Goal: Task Accomplishment & Management: Use online tool/utility

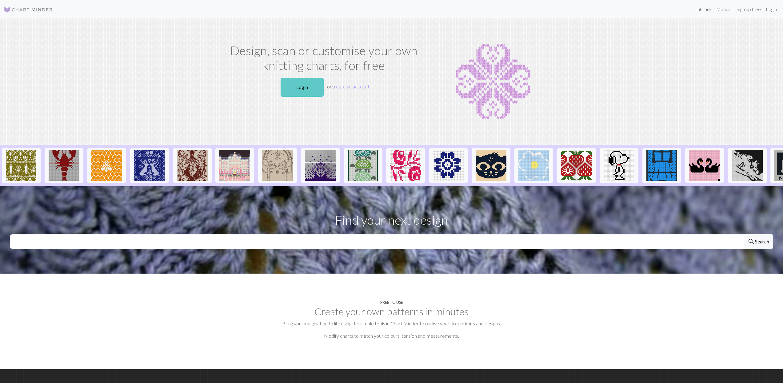
click at [307, 83] on link "Login" at bounding box center [302, 87] width 43 height 19
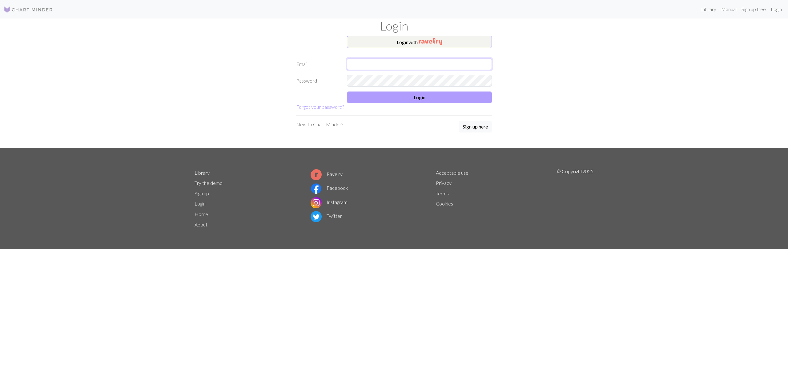
type input "[EMAIL_ADDRESS][DOMAIN_NAME]"
click at [421, 97] on button "Login" at bounding box center [419, 97] width 145 height 12
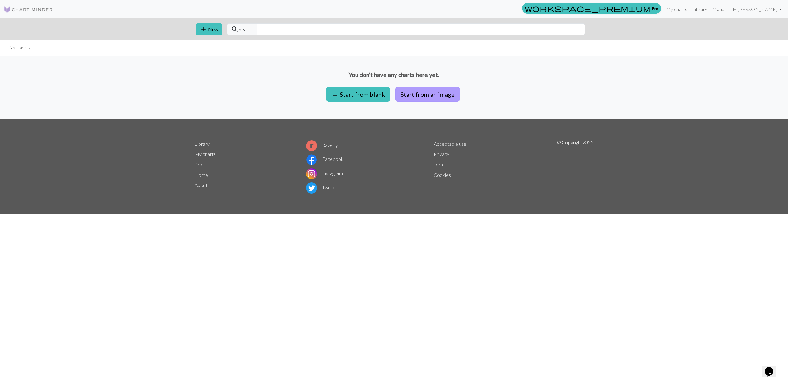
click at [438, 95] on button "Start from an image" at bounding box center [427, 94] width 65 height 15
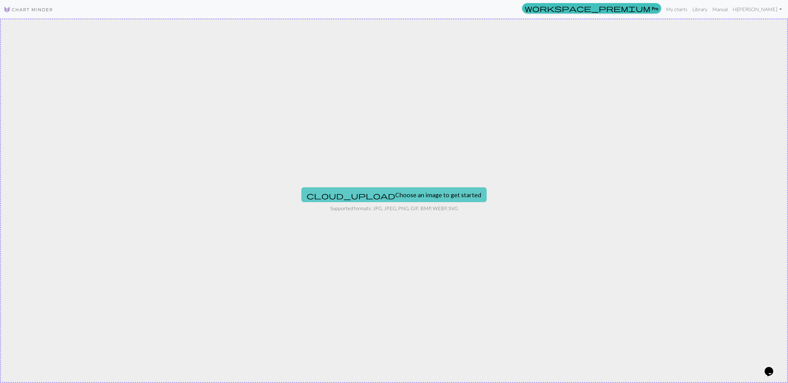
click at [424, 196] on button "cloud_upload Choose an image to get started" at bounding box center [393, 194] width 185 height 15
type input "C:\fakepath\KakaoTalk_Photo_2025-08-28-11-41-23.jpeg"
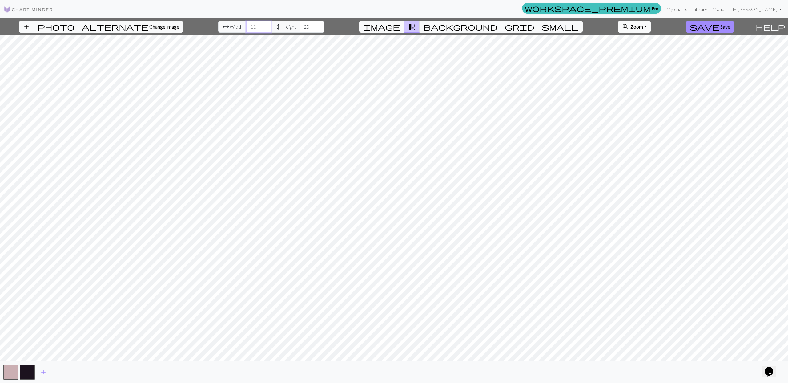
drag, startPoint x: 240, startPoint y: 27, endPoint x: 225, endPoint y: 26, distance: 14.8
click at [225, 26] on div "arrow_range Width 11 height Height 20" at bounding box center [271, 27] width 106 height 12
type input "80"
drag, startPoint x: 297, startPoint y: 26, endPoint x: 277, endPoint y: 25, distance: 19.7
click at [277, 25] on div "arrow_range Width 80 height Height 20" at bounding box center [271, 27] width 106 height 12
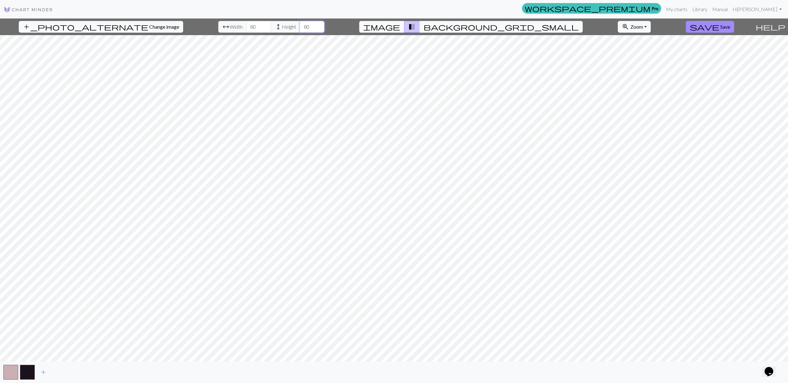
type input "80"
click at [630, 29] on span "Zoom" at bounding box center [636, 27] width 13 height 6
click at [618, 46] on button "Fit width" at bounding box center [642, 50] width 49 height 10
click at [618, 32] on button "zoom_in Zoom Zoom" at bounding box center [634, 27] width 33 height 12
click at [618, 58] on button "Fit height" at bounding box center [642, 60] width 49 height 10
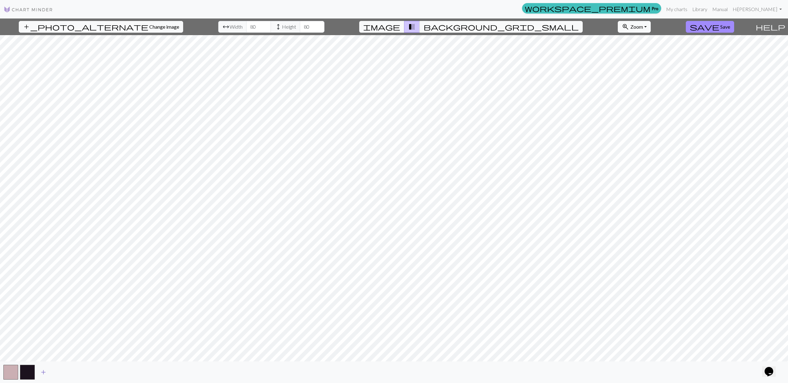
click at [42, 372] on span "add" at bounding box center [43, 372] width 7 height 9
click at [56, 372] on span "add" at bounding box center [59, 372] width 7 height 9
click at [76, 372] on span "add" at bounding box center [76, 372] width 7 height 9
click at [92, 373] on span "add" at bounding box center [93, 372] width 7 height 9
click at [112, 372] on span "add" at bounding box center [109, 372] width 7 height 9
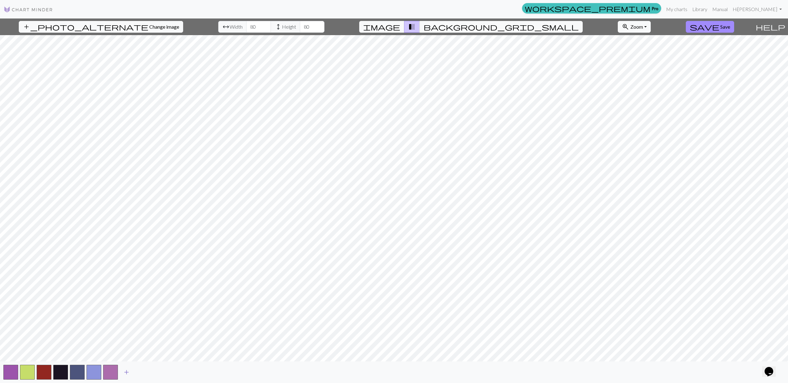
click at [124, 372] on span "add" at bounding box center [126, 372] width 7 height 9
click at [140, 374] on span "add" at bounding box center [142, 372] width 7 height 9
click at [162, 373] on span "add" at bounding box center [159, 372] width 7 height 9
click at [175, 373] on span "add" at bounding box center [176, 372] width 7 height 9
click at [190, 372] on span "add" at bounding box center [192, 372] width 7 height 9
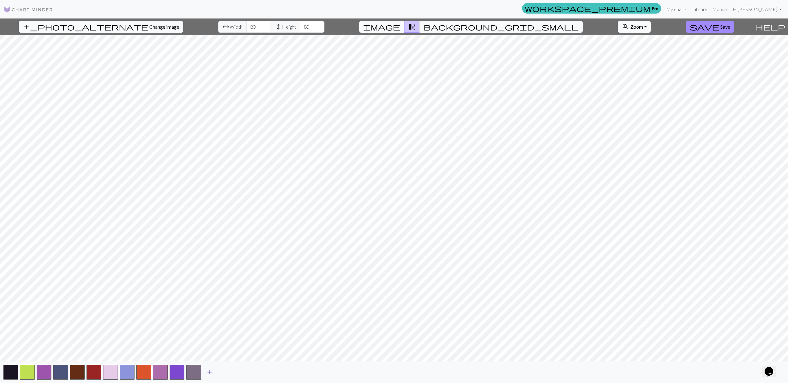
click at [213, 372] on span "add" at bounding box center [209, 372] width 7 height 9
click at [229, 374] on span "add" at bounding box center [226, 372] width 7 height 9
click at [243, 375] on span "add" at bounding box center [242, 372] width 7 height 9
click at [255, 374] on button "add" at bounding box center [259, 372] width 15 height 12
click at [278, 374] on span "add" at bounding box center [275, 372] width 7 height 9
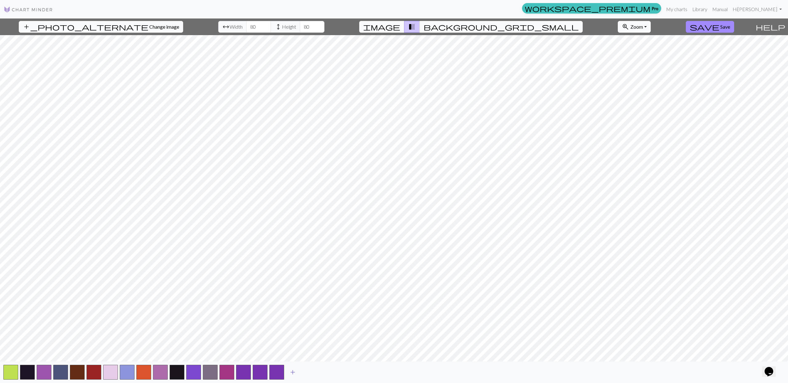
click at [291, 372] on span "add" at bounding box center [292, 372] width 7 height 9
click at [310, 374] on span "add" at bounding box center [309, 372] width 7 height 9
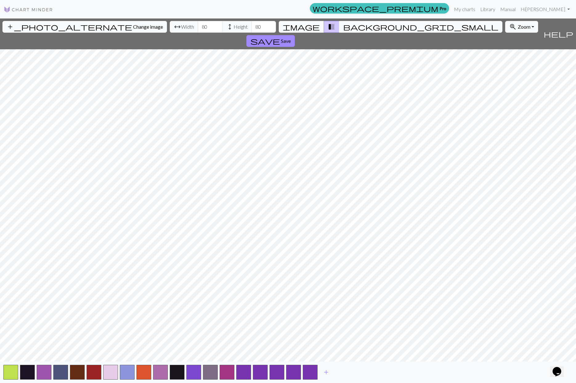
click at [343, 28] on span "background_grid_small" at bounding box center [420, 26] width 155 height 9
click at [329, 30] on span "transition_fade" at bounding box center [331, 26] width 7 height 9
click at [314, 30] on span "image" at bounding box center [301, 26] width 37 height 9
click at [346, 29] on span "background_grid_small" at bounding box center [420, 26] width 155 height 9
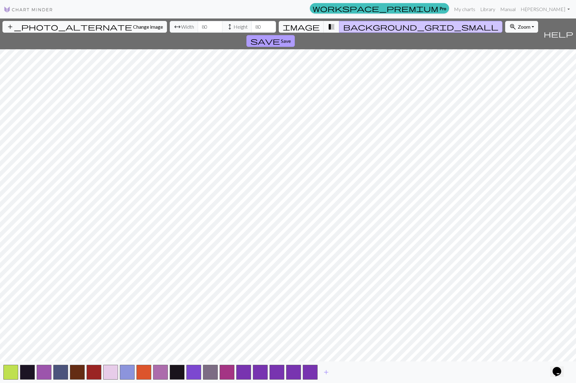
click at [280, 37] on span "save" at bounding box center [265, 41] width 30 height 9
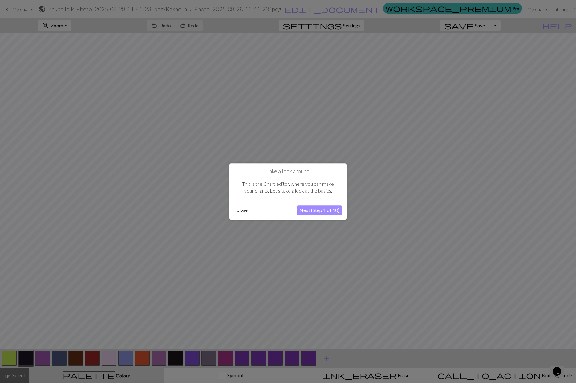
click at [325, 214] on button "Next (Step 1 of 10)" at bounding box center [319, 210] width 45 height 10
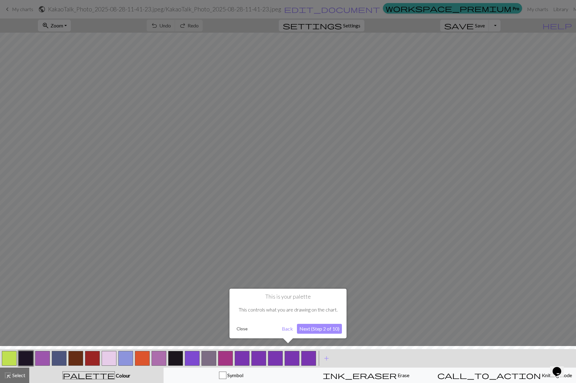
click at [335, 331] on button "Next (Step 2 of 10)" at bounding box center [319, 329] width 45 height 10
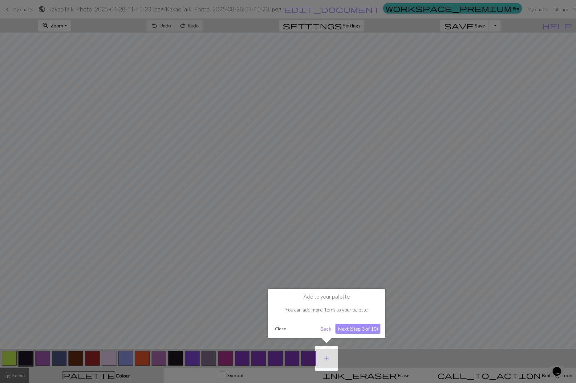
click at [352, 329] on button "Next (Step 3 of 10)" at bounding box center [357, 329] width 45 height 10
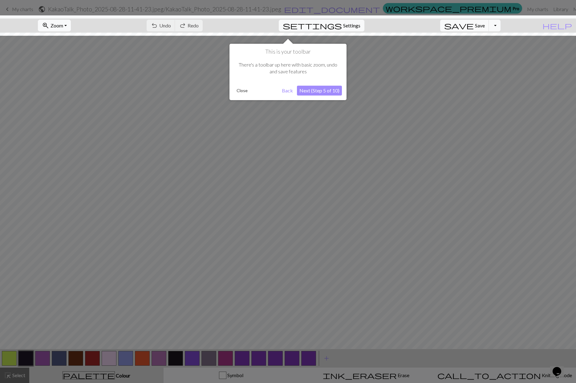
click at [317, 91] on button "Next (Step 5 of 10)" at bounding box center [319, 91] width 45 height 10
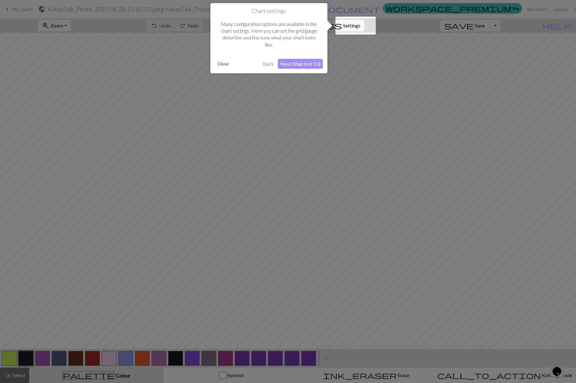
click at [303, 64] on button "Next (Step 6 of 10)" at bounding box center [300, 64] width 45 height 10
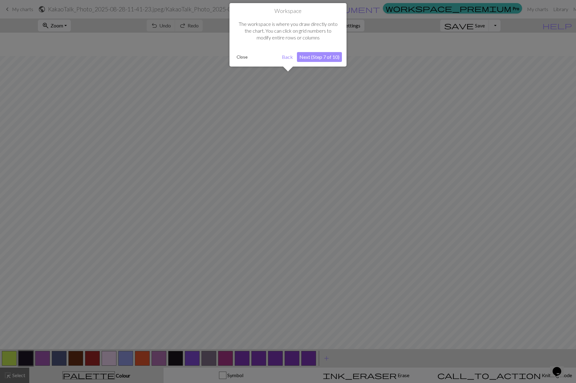
scroll to position [23, 0]
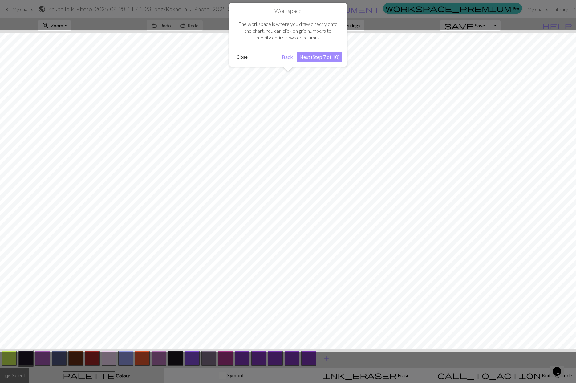
click at [307, 58] on button "Next (Step 7 of 10)" at bounding box center [319, 57] width 45 height 10
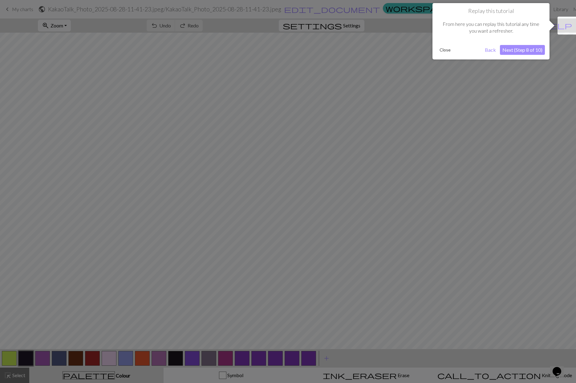
click at [524, 53] on button "Next (Step 8 of 10)" at bounding box center [522, 50] width 45 height 10
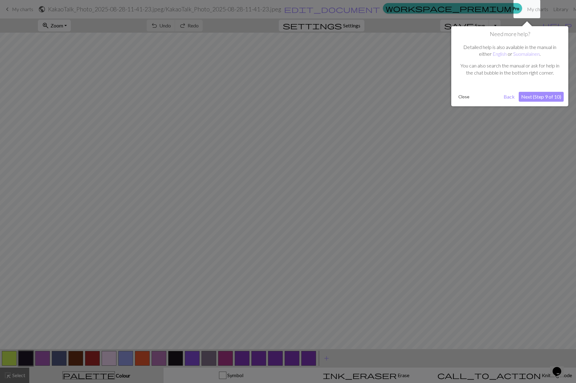
click at [540, 93] on button "Next (Step 9 of 10)" at bounding box center [540, 97] width 45 height 10
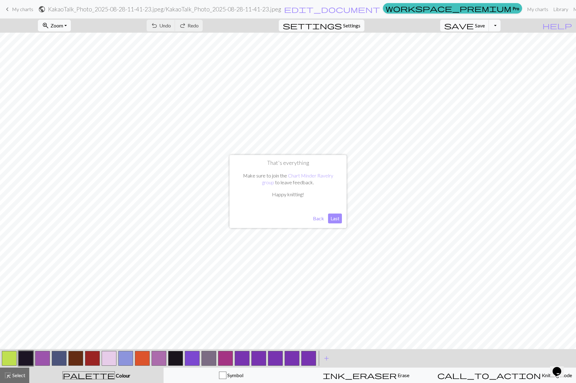
click at [337, 220] on button "Last" at bounding box center [335, 218] width 14 height 10
click at [237, 356] on button "button" at bounding box center [242, 358] width 15 height 15
click at [247, 360] on button "button" at bounding box center [242, 358] width 15 height 15
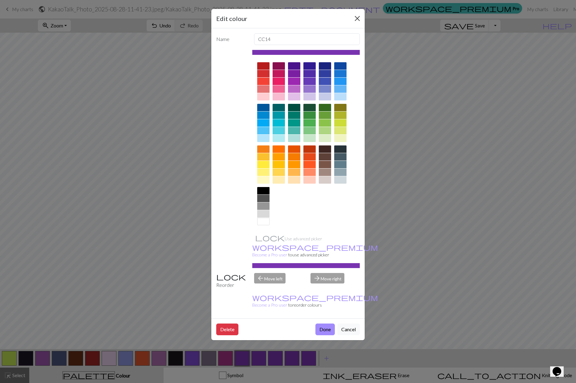
click at [356, 19] on button "Close" at bounding box center [357, 19] width 10 height 10
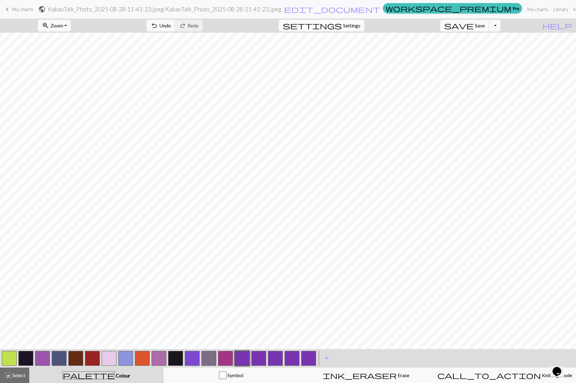
scroll to position [11, 0]
click at [312, 358] on button "button" at bounding box center [308, 358] width 15 height 15
click at [312, 359] on button "button" at bounding box center [308, 358] width 15 height 15
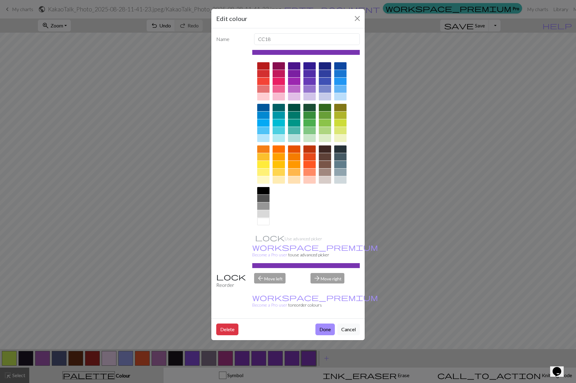
click at [319, 53] on div at bounding box center [306, 52] width 108 height 5
click at [357, 21] on button "Close" at bounding box center [357, 19] width 10 height 10
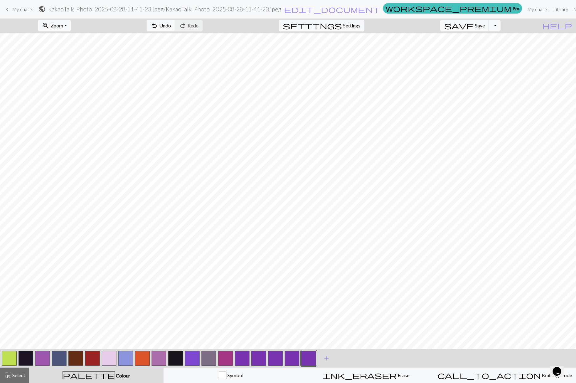
scroll to position [0, 0]
click at [175, 356] on button "button" at bounding box center [175, 358] width 15 height 15
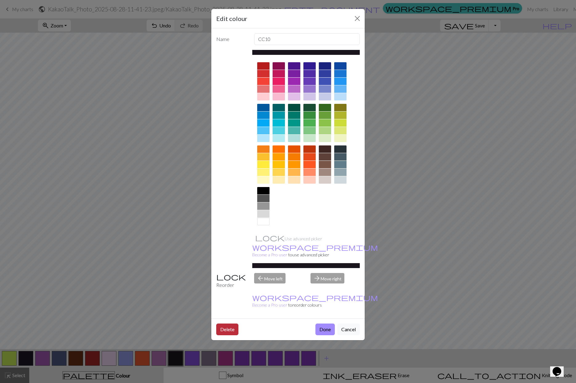
click at [233, 323] on button "Delete" at bounding box center [227, 329] width 22 height 12
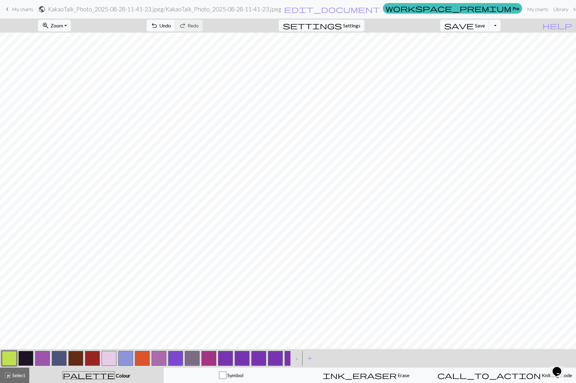
click at [296, 359] on div ">" at bounding box center [295, 358] width 10 height 17
click at [222, 360] on button "button" at bounding box center [225, 358] width 15 height 15
click at [230, 358] on button "button" at bounding box center [225, 358] width 15 height 15
click at [229, 357] on button "button" at bounding box center [225, 358] width 15 height 15
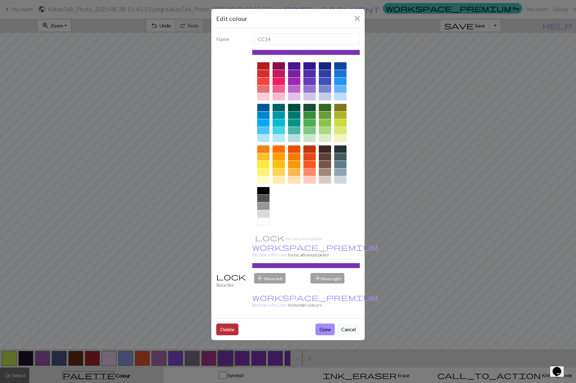
click at [232, 323] on button "Delete" at bounding box center [227, 329] width 22 height 12
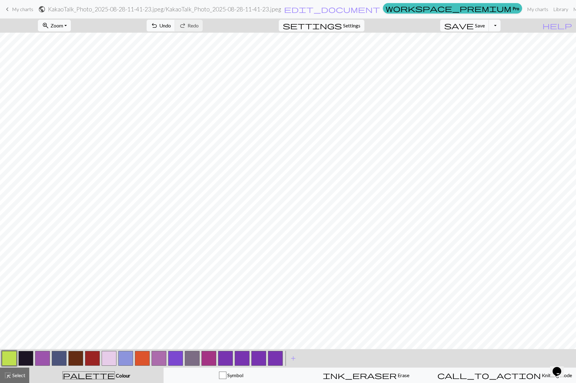
click at [226, 360] on button "button" at bounding box center [225, 358] width 15 height 15
click at [226, 358] on button "button" at bounding box center [225, 358] width 15 height 15
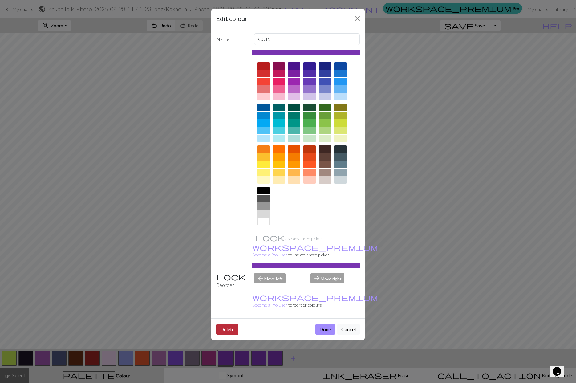
click at [232, 323] on button "Delete" at bounding box center [227, 329] width 22 height 12
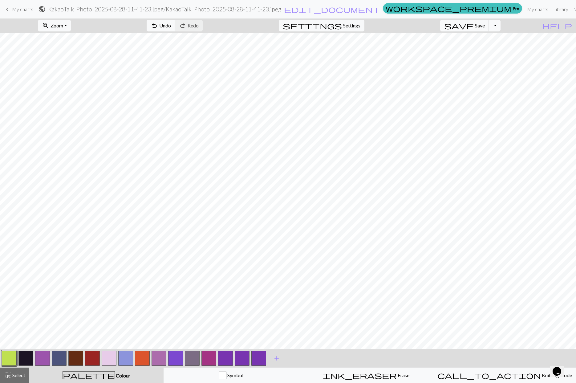
click at [225, 356] on button "button" at bounding box center [225, 358] width 15 height 15
click at [225, 357] on button "button" at bounding box center [225, 358] width 15 height 15
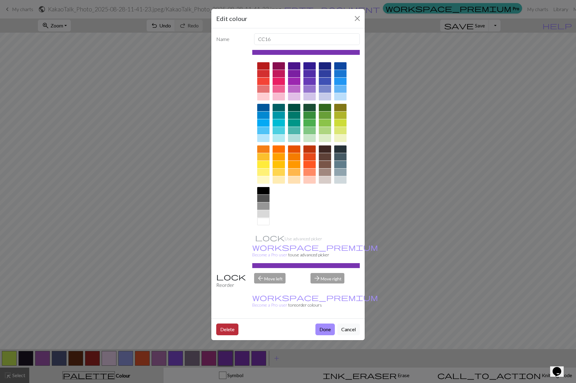
click at [230, 323] on button "Delete" at bounding box center [227, 329] width 22 height 12
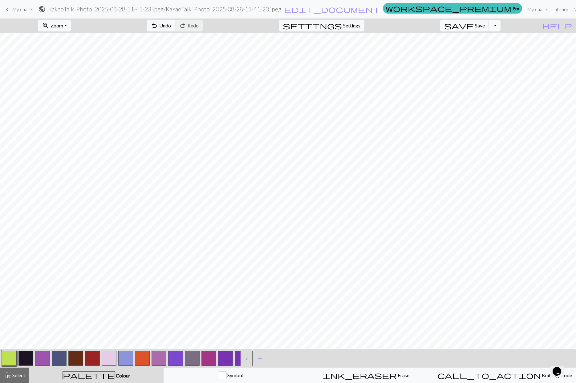
click at [227, 359] on button "button" at bounding box center [225, 358] width 15 height 15
click at [226, 356] on button "button" at bounding box center [225, 358] width 15 height 15
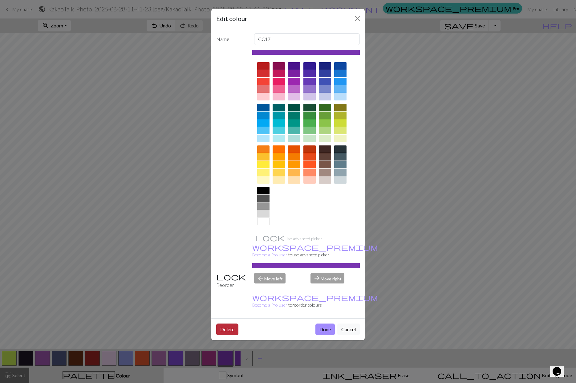
click at [232, 323] on button "Delete" at bounding box center [227, 329] width 22 height 12
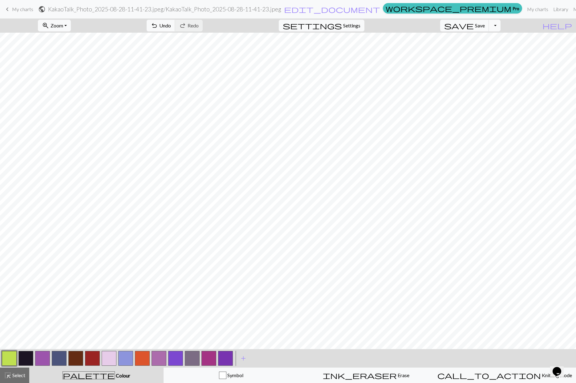
click at [30, 359] on button "button" at bounding box center [25, 358] width 15 height 15
click at [158, 22] on span "undo" at bounding box center [154, 25] width 7 height 9
click at [171, 28] on span "Undo" at bounding box center [165, 25] width 12 height 6
click at [171, 27] on span "Undo" at bounding box center [165, 25] width 12 height 6
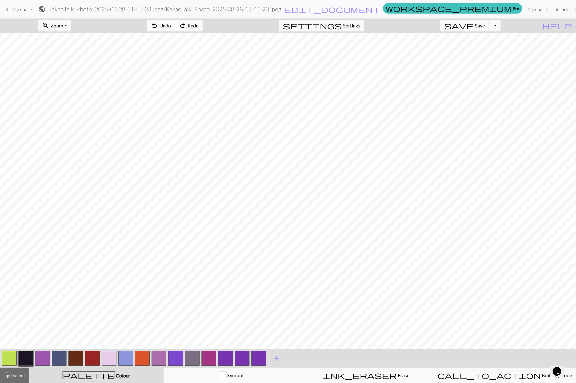
click at [171, 27] on span "Undo" at bounding box center [165, 25] width 12 height 6
click at [171, 26] on span "Undo" at bounding box center [165, 25] width 12 height 6
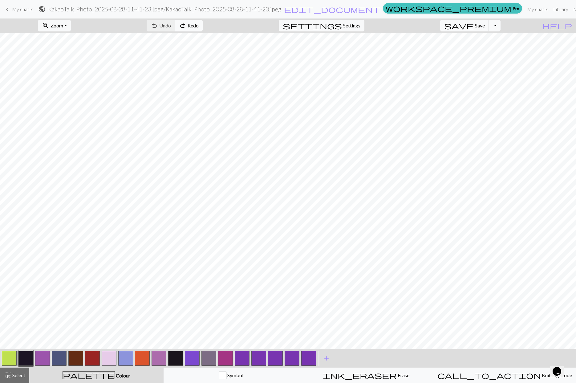
click at [186, 26] on span "redo" at bounding box center [182, 25] width 7 height 9
click at [171, 26] on span "Undo" at bounding box center [165, 25] width 12 height 6
click at [325, 357] on span "add" at bounding box center [326, 358] width 7 height 9
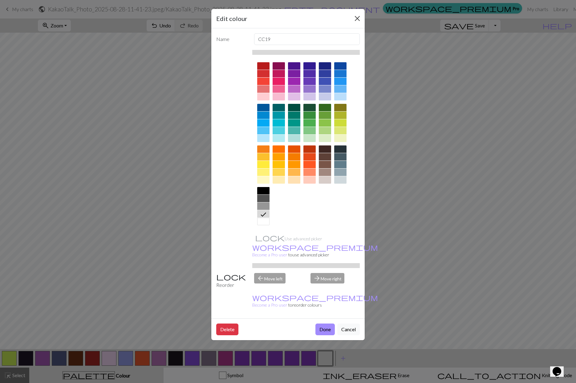
click at [358, 17] on button "Close" at bounding box center [357, 19] width 10 height 10
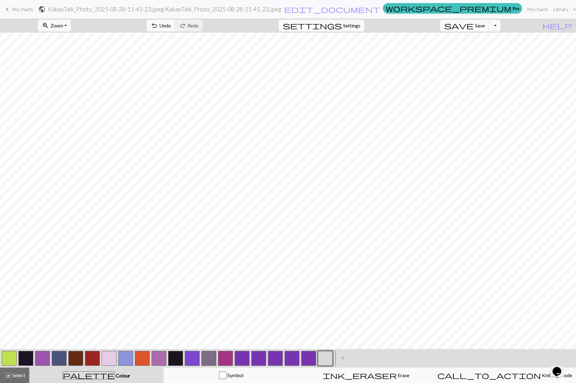
click at [309, 358] on button "button" at bounding box center [308, 358] width 15 height 15
click at [44, 360] on button "button" at bounding box center [42, 358] width 15 height 15
click at [29, 356] on button "button" at bounding box center [25, 358] width 15 height 15
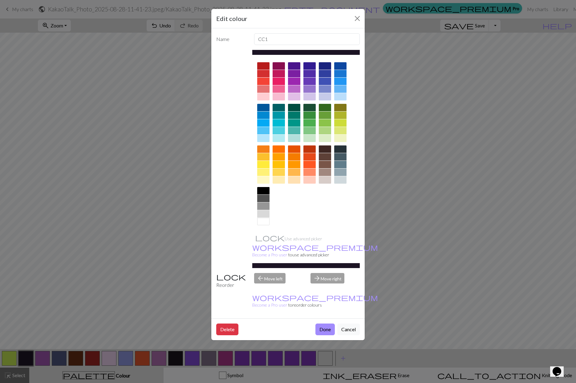
click at [265, 191] on div at bounding box center [263, 190] width 12 height 7
click at [323, 323] on button "Done" at bounding box center [324, 329] width 19 height 12
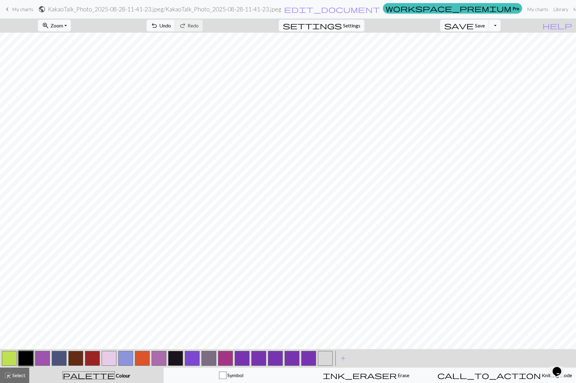
drag, startPoint x: 179, startPoint y: 357, endPoint x: 176, endPoint y: 360, distance: 4.6
click at [176, 360] on button "button" at bounding box center [175, 358] width 15 height 15
click at [175, 358] on button "button" at bounding box center [175, 358] width 15 height 15
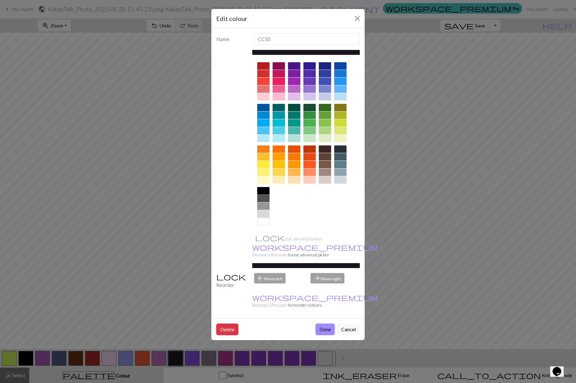
click at [264, 191] on div at bounding box center [263, 190] width 12 height 7
click at [320, 323] on button "Done" at bounding box center [324, 329] width 19 height 12
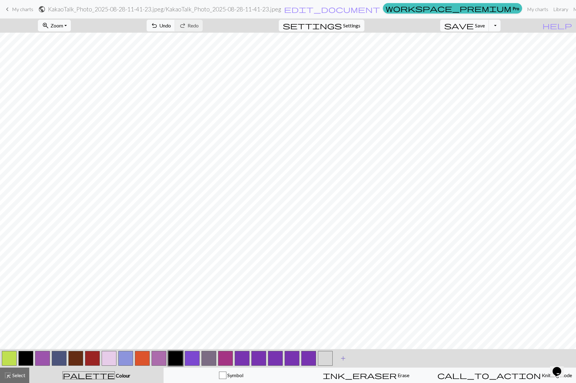
click at [344, 357] on span "add" at bounding box center [342, 358] width 7 height 9
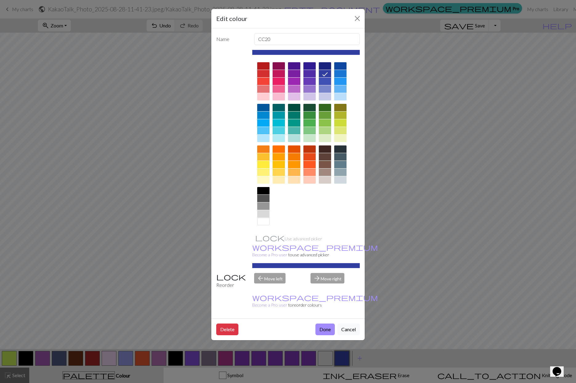
click at [326, 66] on div at bounding box center [325, 65] width 12 height 7
click at [356, 15] on button "Close" at bounding box center [357, 19] width 10 height 10
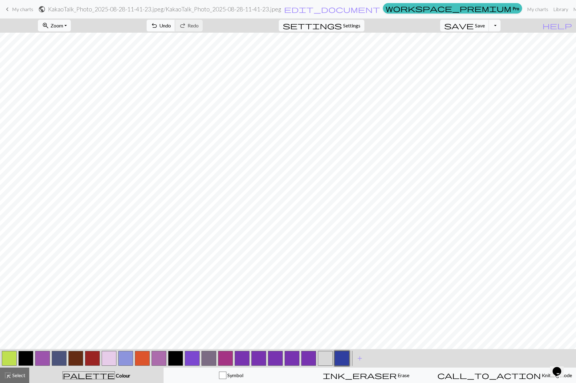
click at [158, 26] on span "undo" at bounding box center [154, 25] width 7 height 9
click at [342, 360] on button "button" at bounding box center [341, 358] width 15 height 15
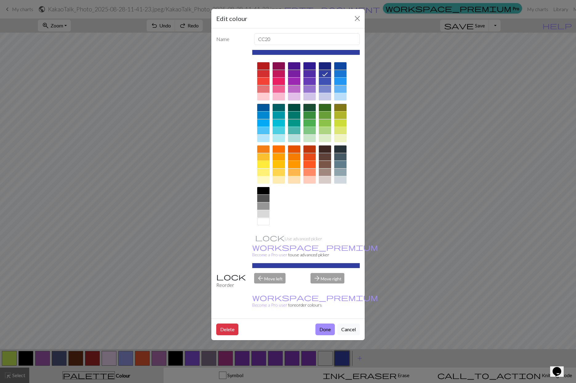
click at [328, 67] on div at bounding box center [325, 65] width 12 height 7
click at [325, 323] on button "Done" at bounding box center [324, 329] width 19 height 12
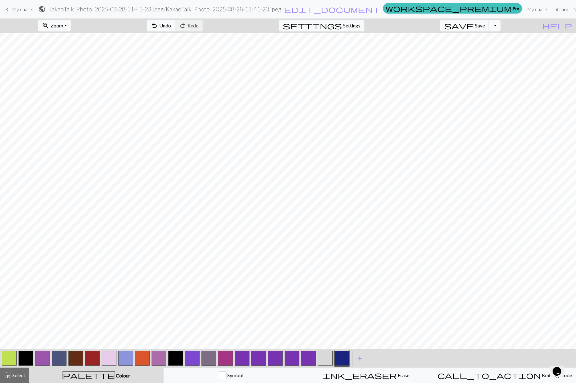
click at [345, 354] on button "button" at bounding box center [341, 358] width 15 height 15
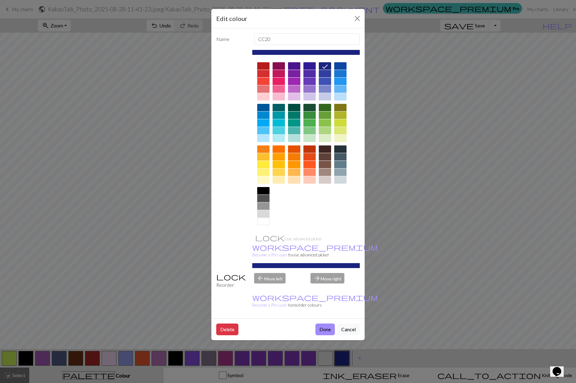
click at [340, 150] on div at bounding box center [340, 148] width 12 height 7
click at [327, 323] on button "Done" at bounding box center [324, 329] width 19 height 12
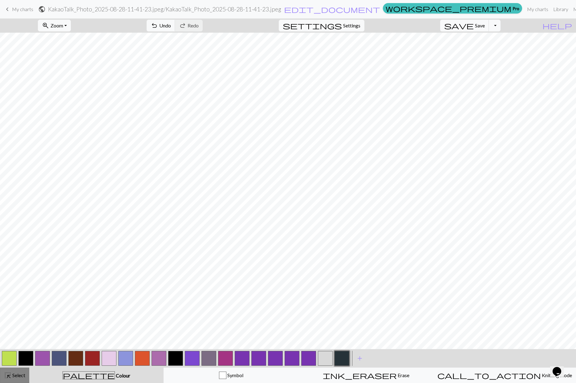
click at [14, 376] on span "Select" at bounding box center [18, 375] width 14 height 6
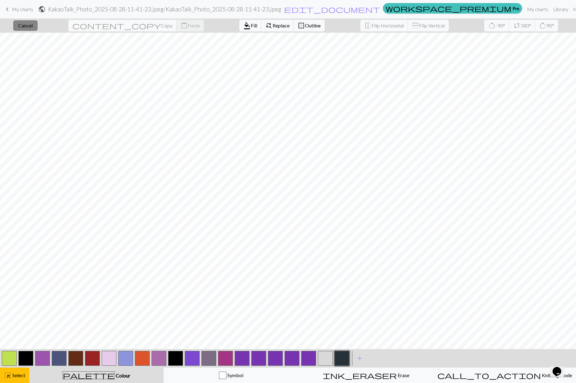
click at [33, 26] on span "Cancel" at bounding box center [25, 25] width 14 height 6
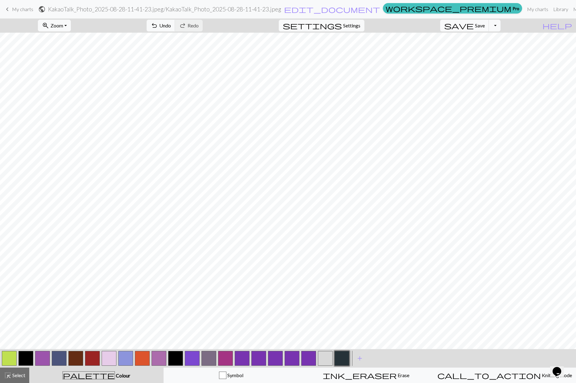
click at [342, 359] on button "button" at bounding box center [341, 358] width 15 height 15
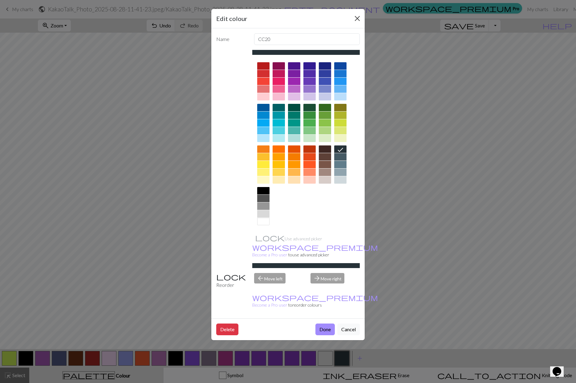
click at [356, 18] on button "Close" at bounding box center [357, 19] width 10 height 10
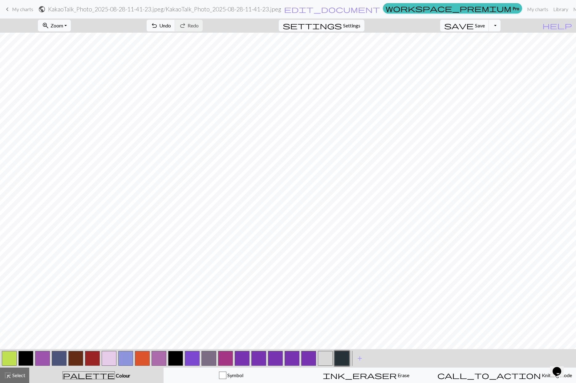
click at [33, 352] on button "button" at bounding box center [25, 358] width 15 height 15
click at [68, 29] on button "zoom_in Zoom Zoom" at bounding box center [54, 26] width 33 height 12
click at [65, 77] on button "50%" at bounding box center [62, 74] width 49 height 10
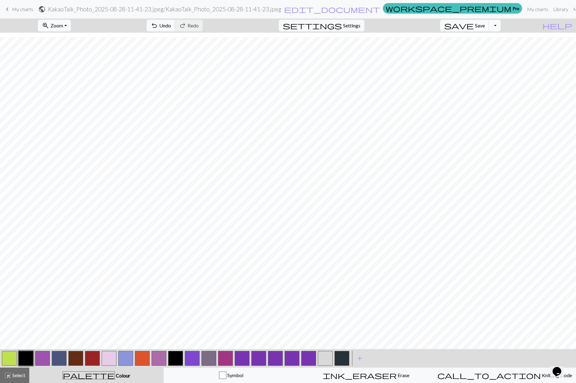
click at [63, 26] on span "Zoom" at bounding box center [56, 25] width 13 height 6
click at [76, 58] on button "Fit height" at bounding box center [62, 59] width 49 height 10
click at [71, 27] on button "zoom_in Zoom Zoom" at bounding box center [54, 26] width 33 height 12
click at [70, 46] on button "Fit width" at bounding box center [62, 49] width 49 height 10
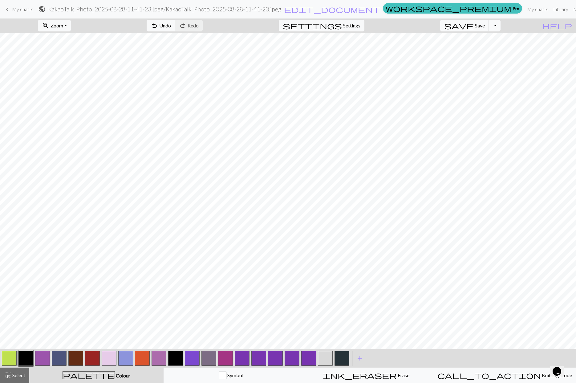
click at [125, 359] on button "button" at bounding box center [125, 358] width 15 height 15
click at [68, 29] on button "zoom_in Zoom Zoom" at bounding box center [54, 26] width 33 height 12
click at [72, 74] on button "50%" at bounding box center [62, 74] width 49 height 10
click at [63, 26] on span "Zoom" at bounding box center [56, 25] width 13 height 6
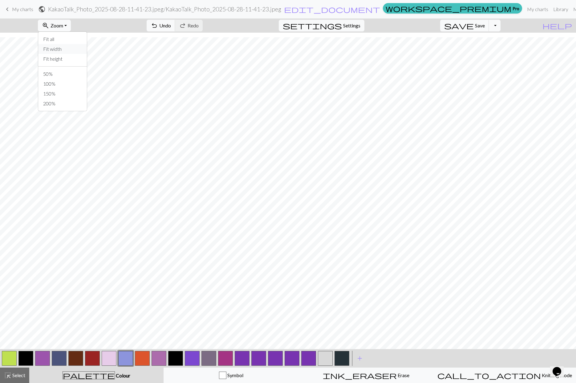
click at [74, 47] on button "Fit width" at bounding box center [62, 49] width 49 height 10
click at [7, 357] on button "button" at bounding box center [9, 358] width 15 height 15
click at [127, 361] on button "button" at bounding box center [125, 358] width 15 height 15
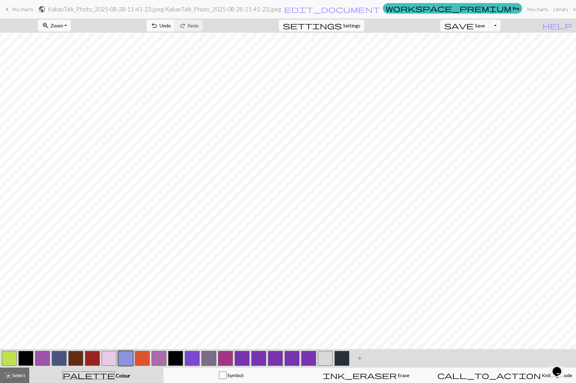
click at [363, 359] on button "add Add a colour" at bounding box center [359, 357] width 15 height 15
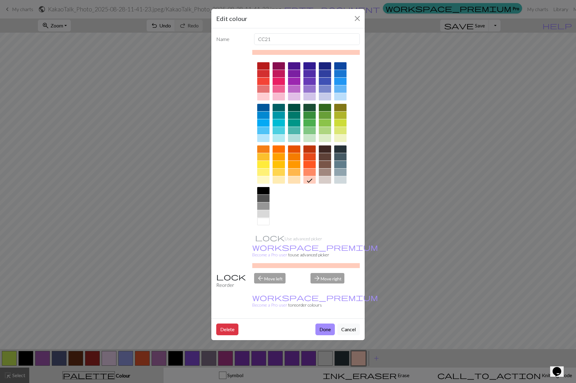
click at [263, 66] on div at bounding box center [263, 65] width 12 height 7
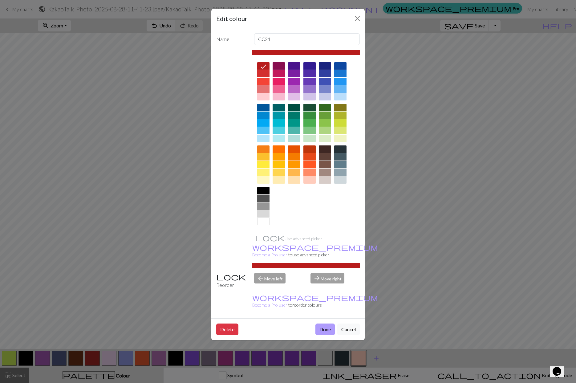
click at [318, 323] on button "Done" at bounding box center [324, 329] width 19 height 12
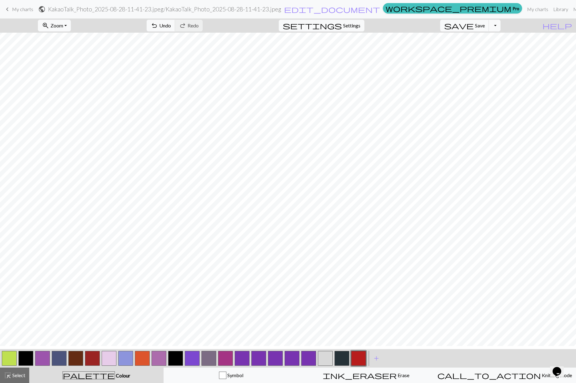
scroll to position [54, 0]
click at [65, 359] on button "button" at bounding box center [59, 358] width 15 height 15
click at [63, 358] on button "button" at bounding box center [59, 358] width 15 height 15
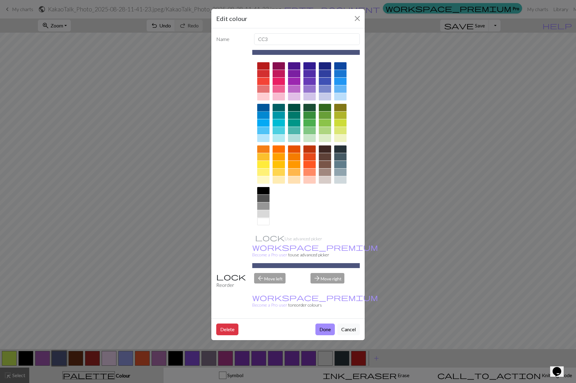
click at [262, 105] on div at bounding box center [263, 107] width 12 height 7
click at [323, 323] on button "Done" at bounding box center [324, 329] width 19 height 12
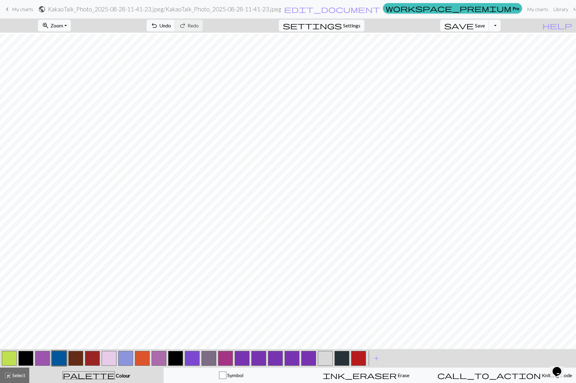
scroll to position [56, 0]
click at [62, 364] on button "button" at bounding box center [59, 358] width 15 height 15
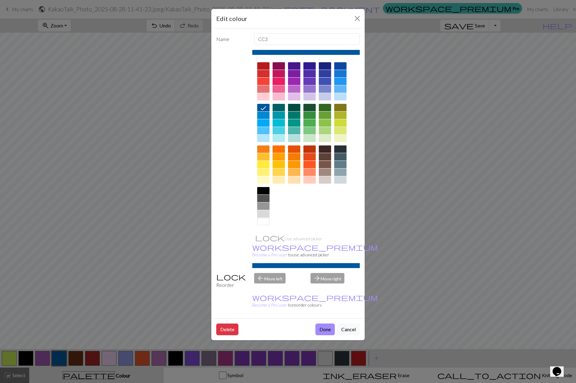
click at [328, 75] on div at bounding box center [325, 73] width 12 height 7
click at [327, 323] on button "Done" at bounding box center [324, 329] width 19 height 12
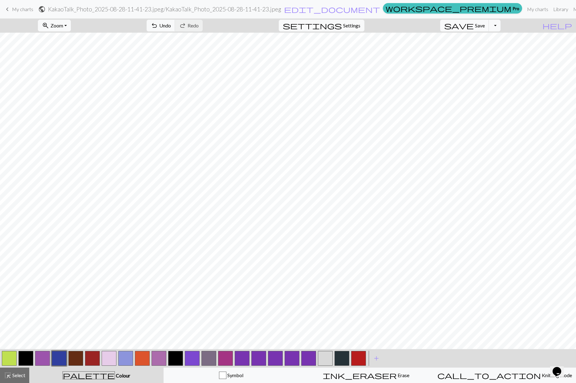
click at [57, 362] on button "button" at bounding box center [59, 358] width 15 height 15
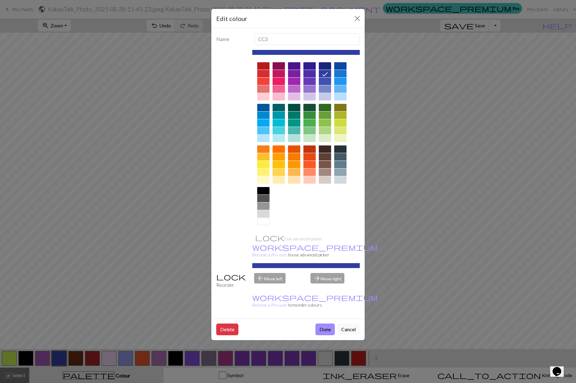
click at [327, 67] on div at bounding box center [325, 65] width 12 height 7
click at [327, 323] on button "Done" at bounding box center [324, 329] width 19 height 12
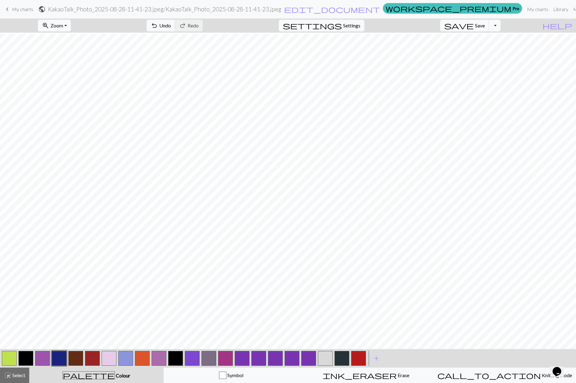
scroll to position [118, 0]
click at [158, 26] on span "undo" at bounding box center [154, 25] width 7 height 9
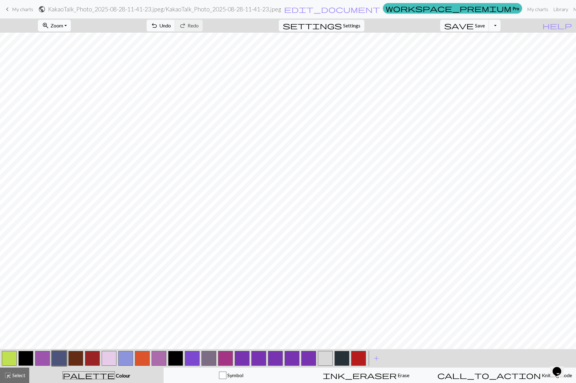
click at [63, 23] on span "Zoom" at bounding box center [56, 25] width 13 height 6
click at [74, 72] on button "50%" at bounding box center [62, 74] width 49 height 10
click at [175, 29] on button "undo Undo Undo" at bounding box center [161, 26] width 29 height 12
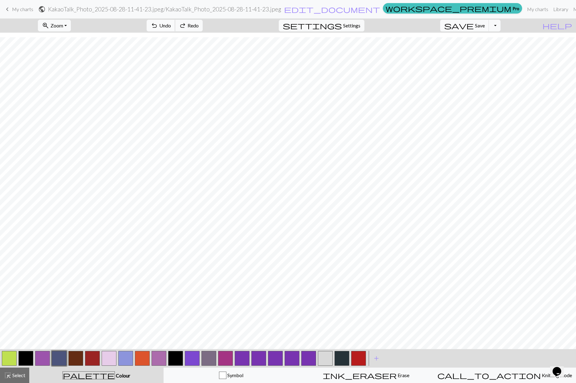
click at [175, 29] on button "undo Undo Undo" at bounding box center [161, 26] width 29 height 12
click at [30, 353] on button "button" at bounding box center [25, 358] width 15 height 15
click at [340, 363] on button "button" at bounding box center [341, 358] width 15 height 15
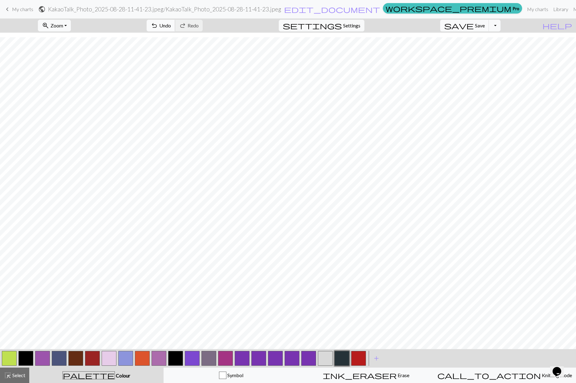
click at [175, 29] on button "undo Undo Undo" at bounding box center [161, 26] width 29 height 12
click at [378, 360] on span "add" at bounding box center [375, 358] width 7 height 9
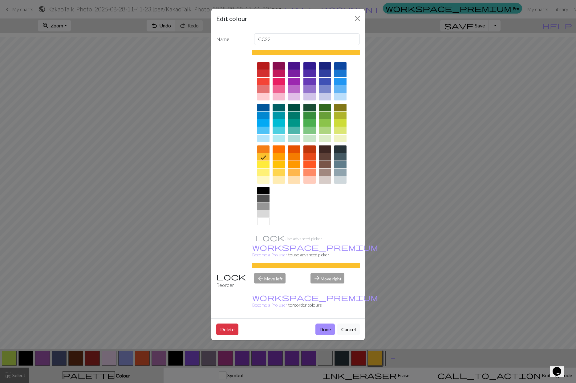
click at [264, 176] on div at bounding box center [263, 179] width 12 height 7
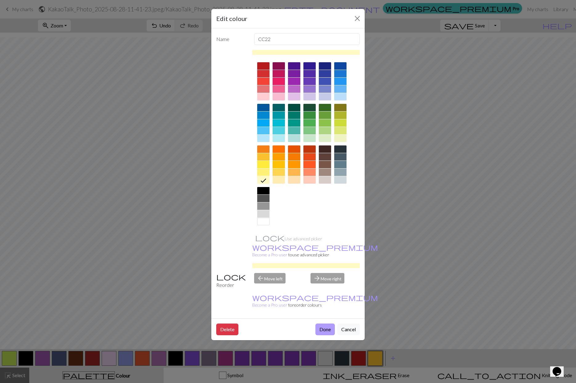
click at [325, 323] on button "Done" at bounding box center [324, 329] width 19 height 12
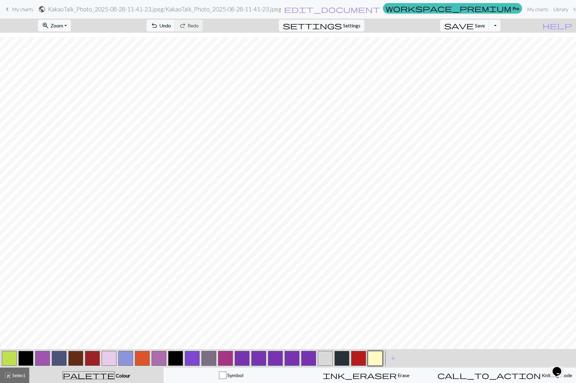
scroll to position [0, 0]
click at [33, 359] on button "button" at bounding box center [25, 358] width 15 height 15
click at [27, 359] on button "button" at bounding box center [25, 358] width 15 height 15
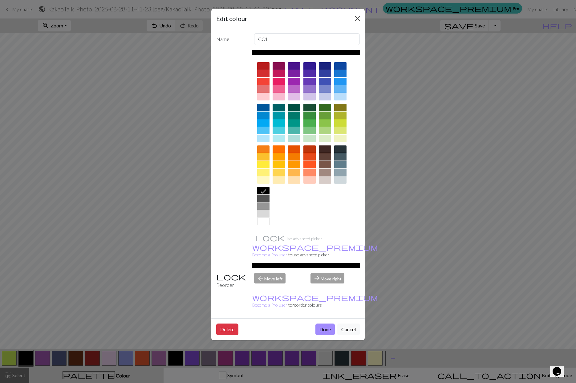
click at [355, 18] on button "Close" at bounding box center [357, 19] width 10 height 10
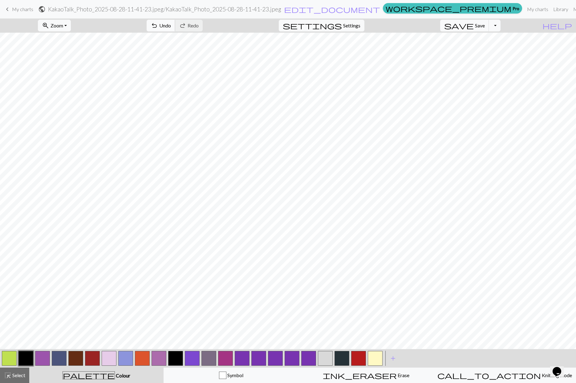
click at [171, 28] on span "Undo" at bounding box center [165, 25] width 12 height 6
click at [352, 358] on button "button" at bounding box center [358, 358] width 15 height 15
click at [71, 30] on button "zoom_in Zoom Zoom" at bounding box center [54, 26] width 33 height 12
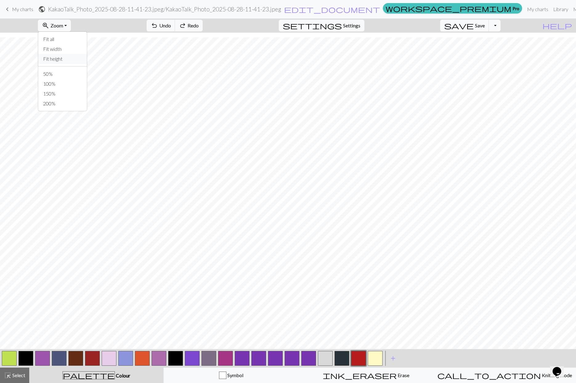
click at [76, 57] on button "Fit height" at bounding box center [62, 59] width 49 height 10
click at [162, 359] on button "button" at bounding box center [158, 358] width 15 height 15
click at [359, 359] on button "button" at bounding box center [358, 358] width 15 height 15
click at [29, 360] on button "button" at bounding box center [25, 358] width 15 height 15
click at [129, 358] on button "button" at bounding box center [125, 358] width 15 height 15
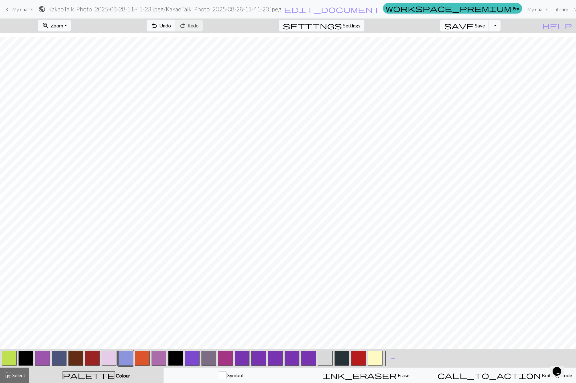
click at [357, 358] on button "button" at bounding box center [358, 358] width 15 height 15
click at [63, 357] on button "button" at bounding box center [59, 358] width 15 height 15
click at [199, 31] on div "undo Undo Undo redo Redo Redo" at bounding box center [174, 25] width 65 height 14
click at [175, 31] on button "undo Undo Undo" at bounding box center [161, 26] width 29 height 12
click at [171, 26] on span "Undo" at bounding box center [165, 25] width 12 height 6
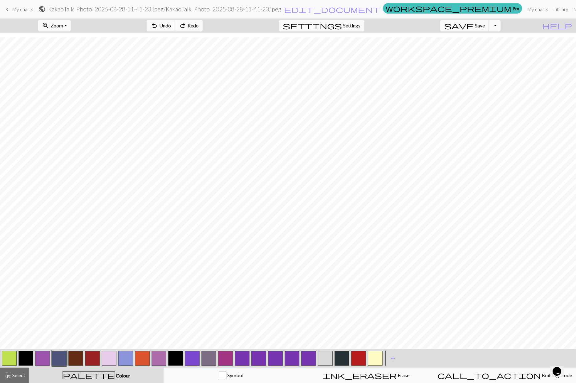
click at [171, 26] on span "Undo" at bounding box center [165, 25] width 12 height 6
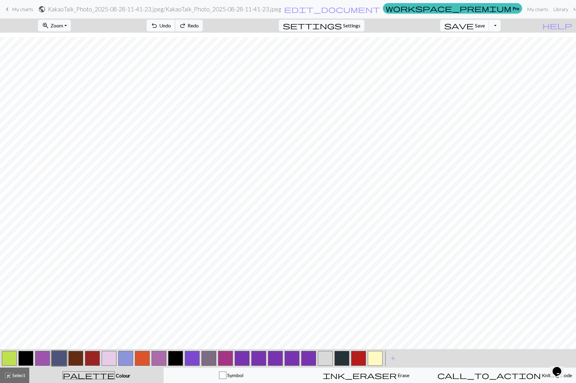
click at [171, 26] on span "Undo" at bounding box center [165, 25] width 12 height 6
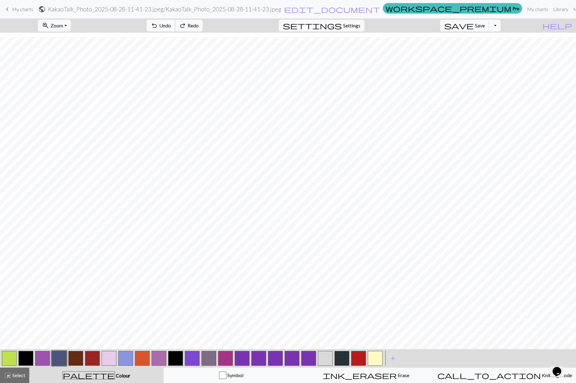
click at [171, 26] on span "Undo" at bounding box center [165, 25] width 12 height 6
click at [186, 25] on span "redo" at bounding box center [182, 25] width 7 height 9
click at [175, 23] on button "undo Undo Undo" at bounding box center [161, 26] width 29 height 12
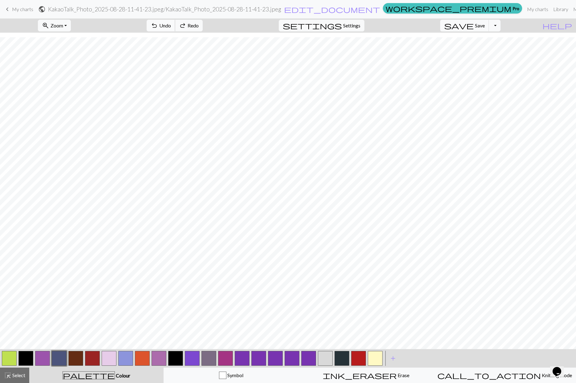
click at [175, 23] on button "undo Undo Undo" at bounding box center [161, 26] width 29 height 12
click at [359, 360] on button "button" at bounding box center [358, 358] width 15 height 15
click at [158, 29] on span "undo" at bounding box center [154, 25] width 7 height 9
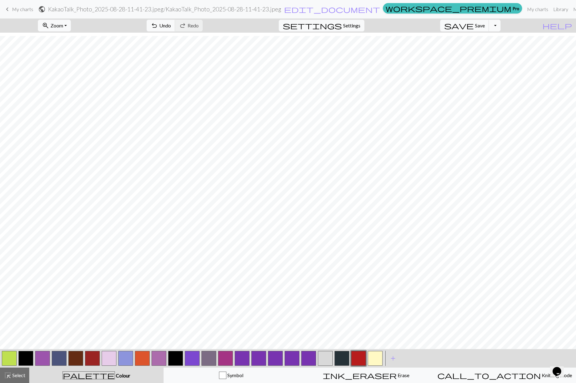
click at [55, 360] on button "button" at bounding box center [59, 358] width 15 height 15
click at [342, 359] on button "button" at bounding box center [341, 358] width 15 height 15
click at [389, 356] on span "add" at bounding box center [392, 358] width 7 height 9
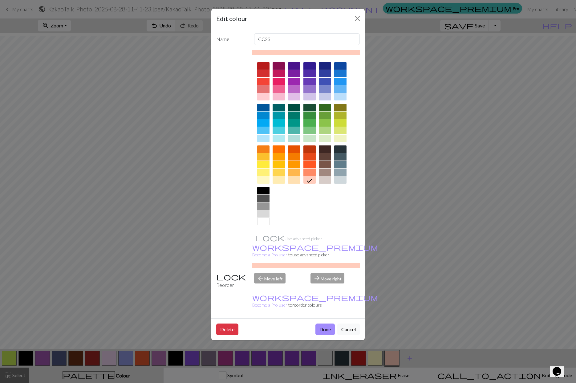
click at [327, 151] on div at bounding box center [325, 148] width 12 height 7
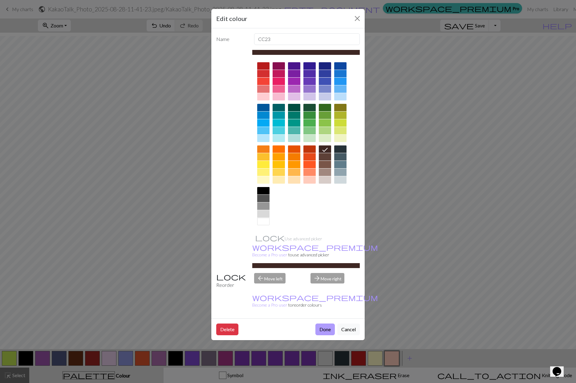
click at [322, 323] on button "Done" at bounding box center [324, 329] width 19 height 12
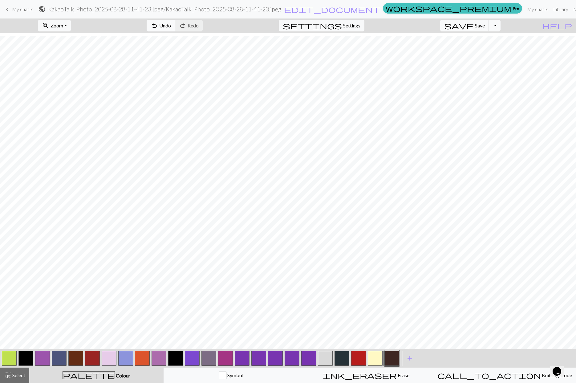
click at [175, 29] on button "undo Undo Undo" at bounding box center [161, 26] width 29 height 12
click at [171, 27] on span "Undo" at bounding box center [165, 25] width 12 height 6
click at [186, 26] on span "redo" at bounding box center [182, 25] width 7 height 9
click at [413, 356] on button "add Add a colour" at bounding box center [409, 357] width 15 height 15
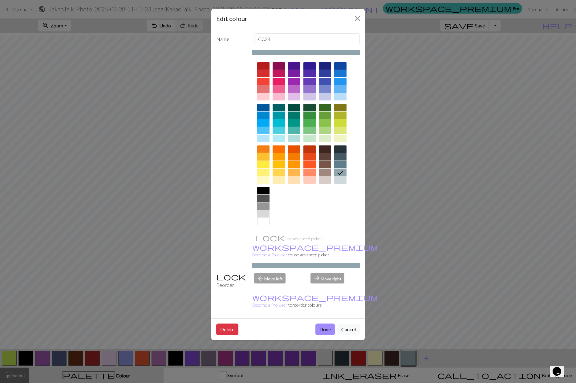
click at [266, 155] on div at bounding box center [263, 156] width 12 height 7
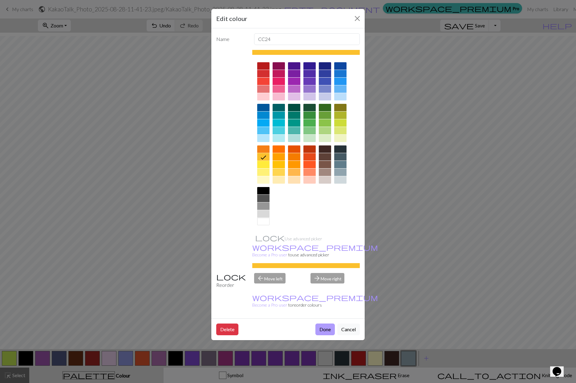
click at [324, 323] on button "Done" at bounding box center [324, 329] width 19 height 12
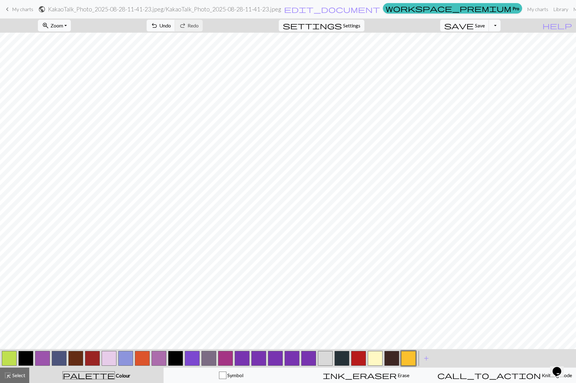
scroll to position [0, 0]
click at [71, 26] on button "zoom_in Zoom Zoom" at bounding box center [54, 26] width 33 height 12
click at [73, 51] on button "Fit width" at bounding box center [62, 49] width 49 height 10
click at [391, 360] on button "button" at bounding box center [391, 358] width 15 height 15
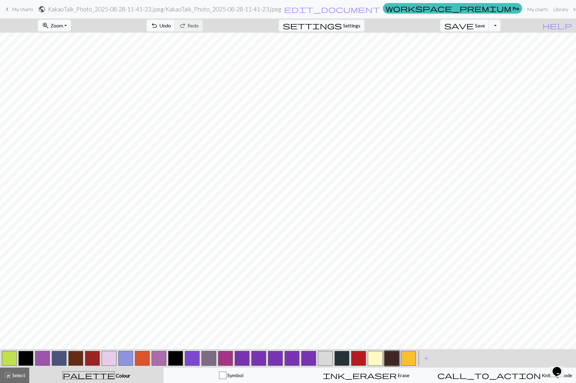
click at [391, 360] on button "button" at bounding box center [391, 358] width 15 height 15
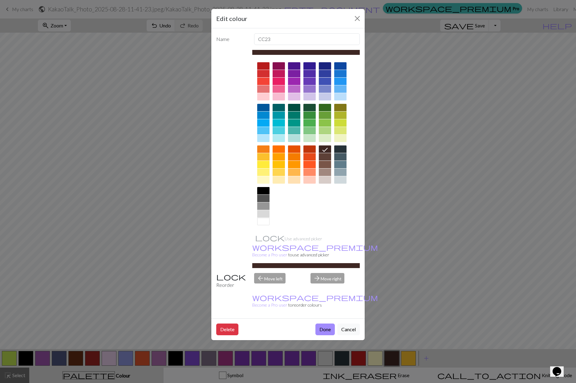
click at [329, 162] on div at bounding box center [325, 164] width 12 height 7
click at [328, 323] on button "Done" at bounding box center [324, 329] width 19 height 12
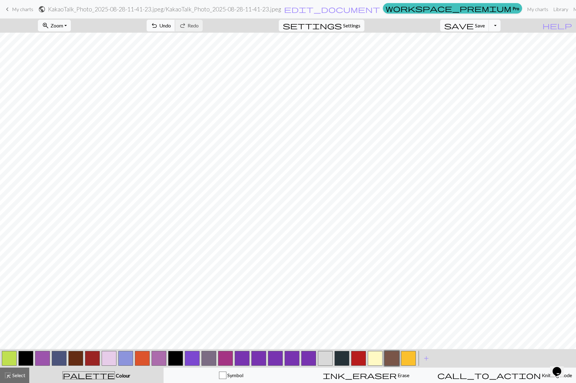
click at [171, 26] on span "Undo" at bounding box center [165, 25] width 12 height 6
click at [49, 25] on span "zoom_in" at bounding box center [45, 25] width 7 height 9
click at [68, 83] on button "100%" at bounding box center [62, 84] width 49 height 10
click at [66, 18] on nav "keyboard_arrow_left My charts public KakaoTalk_Photo_2025-08-28-11-41-23.jpeg /…" at bounding box center [288, 9] width 576 height 18
click at [63, 26] on span "Zoom" at bounding box center [56, 25] width 13 height 6
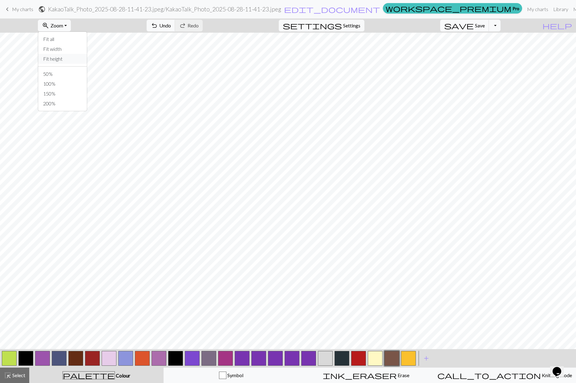
click at [78, 57] on button "Fit height" at bounding box center [62, 59] width 49 height 10
click at [63, 25] on span "Zoom" at bounding box center [56, 25] width 13 height 6
click at [75, 59] on button "Fit height" at bounding box center [62, 59] width 49 height 10
click at [62, 31] on button "zoom_in Zoom Zoom" at bounding box center [54, 26] width 33 height 12
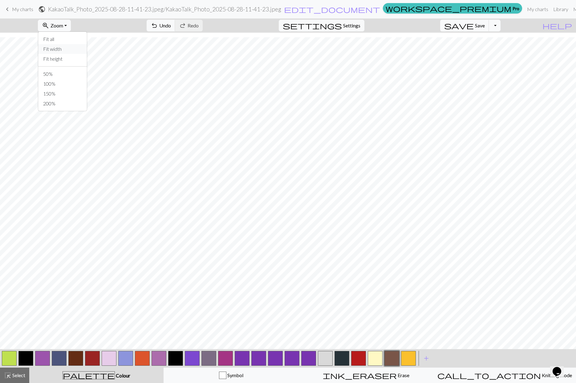
click at [70, 47] on button "Fit width" at bounding box center [62, 49] width 49 height 10
click at [386, 359] on button "button" at bounding box center [391, 358] width 15 height 15
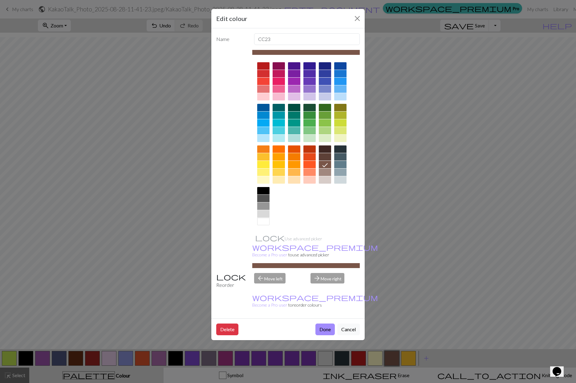
click at [328, 147] on div at bounding box center [325, 148] width 12 height 7
click at [325, 323] on button "Done" at bounding box center [324, 329] width 19 height 12
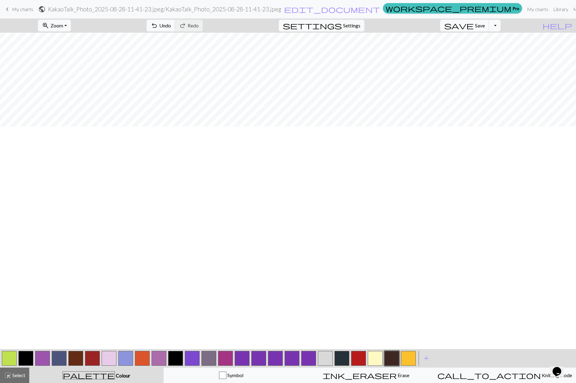
scroll to position [0, 0]
click at [63, 25] on span "Zoom" at bounding box center [56, 25] width 13 height 6
click at [70, 57] on button "Fit height" at bounding box center [62, 59] width 49 height 10
click at [63, 25] on span "Zoom" at bounding box center [56, 25] width 13 height 6
click at [73, 50] on button "Fit width" at bounding box center [62, 49] width 49 height 10
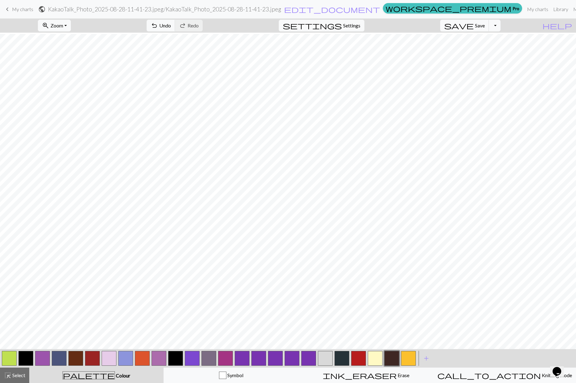
scroll to position [255, 0]
click at [56, 357] on button "button" at bounding box center [59, 358] width 15 height 15
click at [128, 360] on button "button" at bounding box center [125, 358] width 15 height 15
click at [158, 25] on span "undo" at bounding box center [154, 25] width 7 height 9
click at [63, 25] on span "Zoom" at bounding box center [56, 25] width 13 height 6
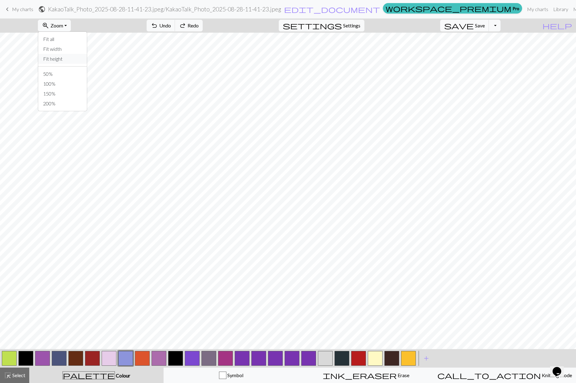
click at [74, 55] on button "Fit height" at bounding box center [62, 59] width 49 height 10
click at [175, 25] on button "undo Undo Undo" at bounding box center [161, 26] width 29 height 12
click at [410, 362] on button "button" at bounding box center [408, 358] width 15 height 15
click at [71, 28] on button "zoom_in Zoom Zoom" at bounding box center [54, 26] width 33 height 12
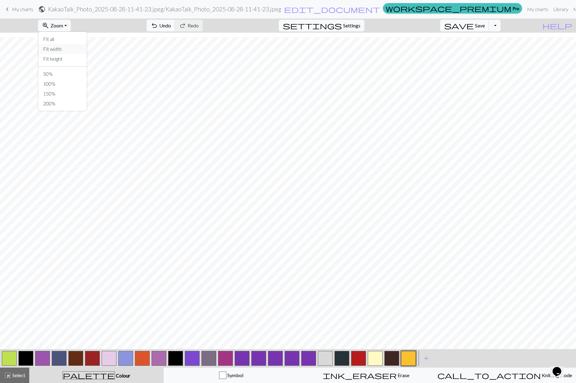
click at [74, 47] on button "Fit width" at bounding box center [62, 49] width 49 height 10
click at [340, 358] on button "button" at bounding box center [341, 358] width 15 height 15
click at [69, 29] on button "zoom_in Zoom Zoom" at bounding box center [54, 26] width 33 height 12
click at [77, 58] on button "Fit height" at bounding box center [62, 59] width 49 height 10
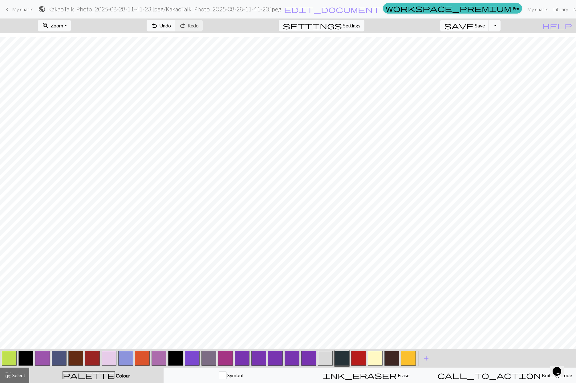
scroll to position [5, 0]
click at [179, 356] on button "button" at bounding box center [175, 358] width 15 height 15
click at [12, 357] on button "button" at bounding box center [9, 358] width 15 height 15
click at [171, 28] on span "Undo" at bounding box center [165, 25] width 12 height 6
click at [171, 26] on span "Undo" at bounding box center [165, 25] width 12 height 6
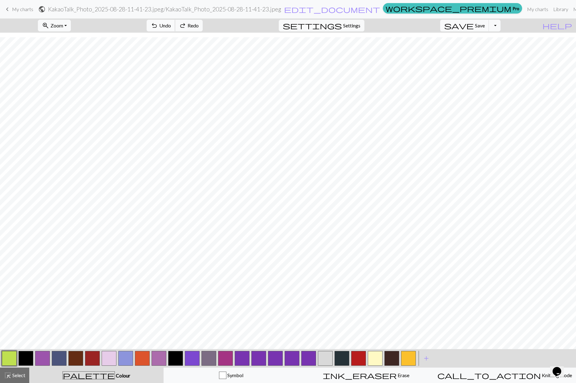
click at [171, 26] on span "Undo" at bounding box center [165, 25] width 12 height 6
click at [203, 26] on button "redo Redo Redo" at bounding box center [189, 26] width 28 height 12
click at [175, 27] on button "undo Undo Undo" at bounding box center [161, 26] width 29 height 12
